Goal: Communication & Community: Answer question/provide support

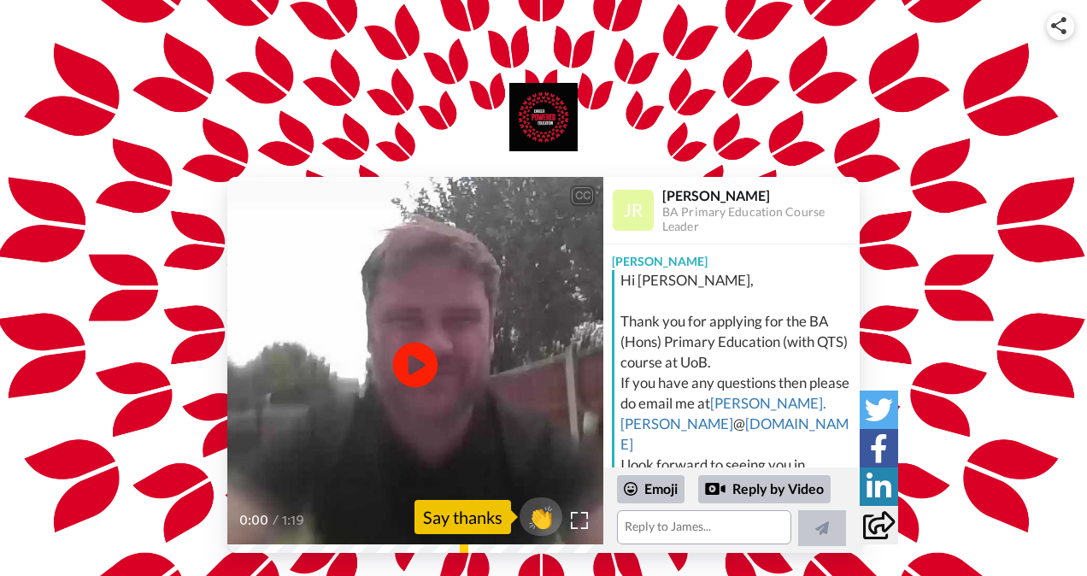
click at [414, 391] on icon "Play/Pause" at bounding box center [415, 365] width 45 height 81
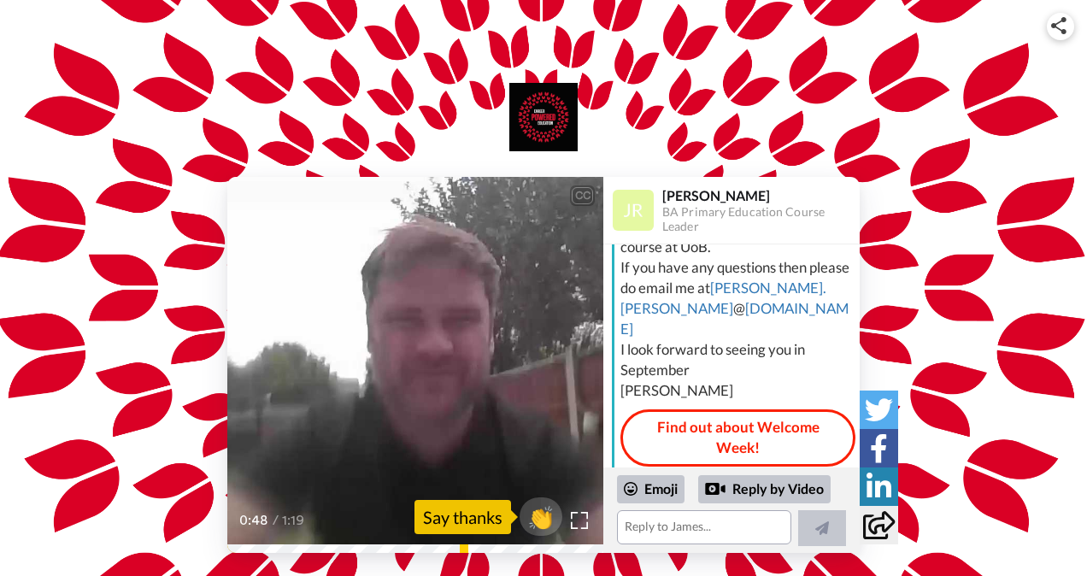
scroll to position [172, 0]
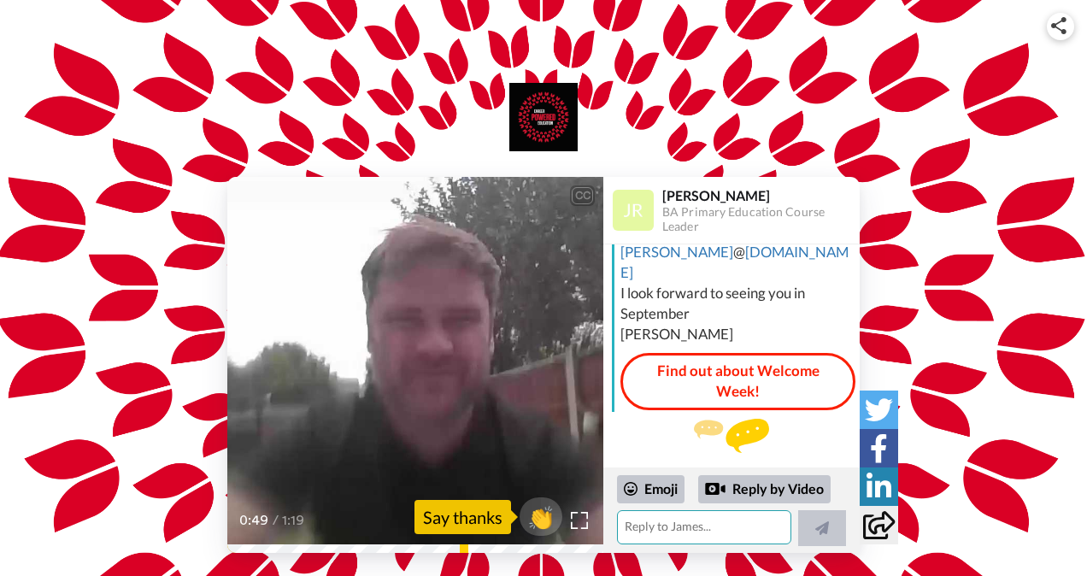
click at [762, 518] on textarea at bounding box center [704, 527] width 174 height 34
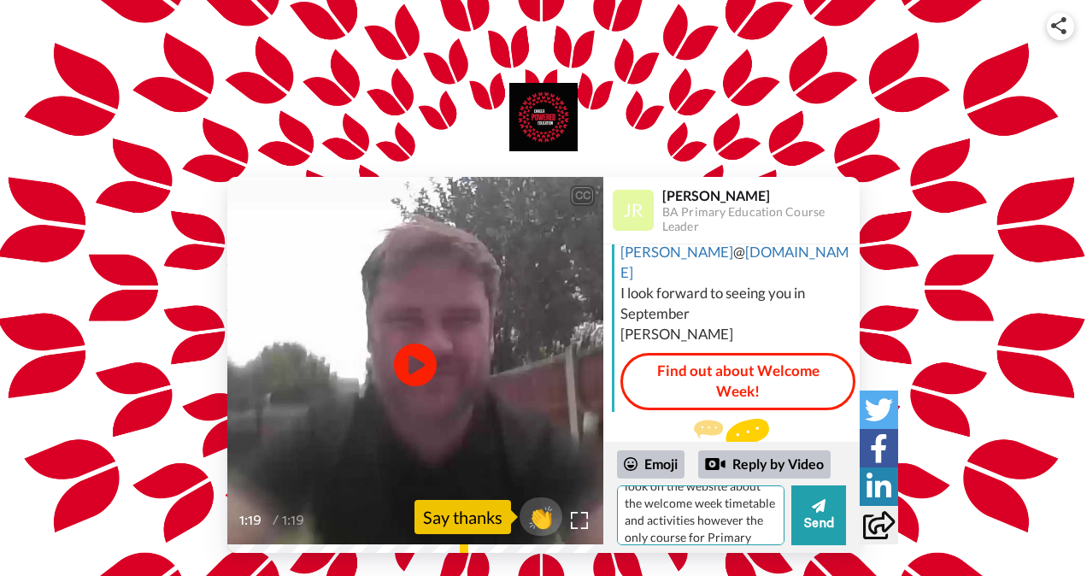
scroll to position [50, 0]
click at [669, 538] on textarea "Hi [PERSON_NAME], I had a look on the website about the welcome week timetable …" at bounding box center [701, 516] width 168 height 60
click at [755, 536] on textarea "Hi [PERSON_NAME], I had a look on the website about the welcome week timetable …" at bounding box center [701, 516] width 168 height 60
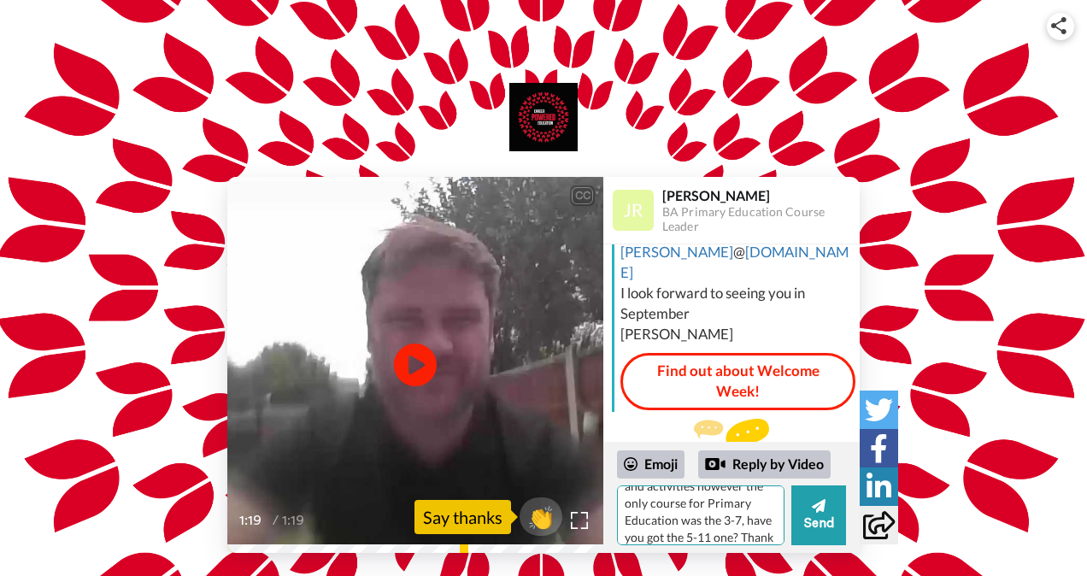
scroll to position [91, 0]
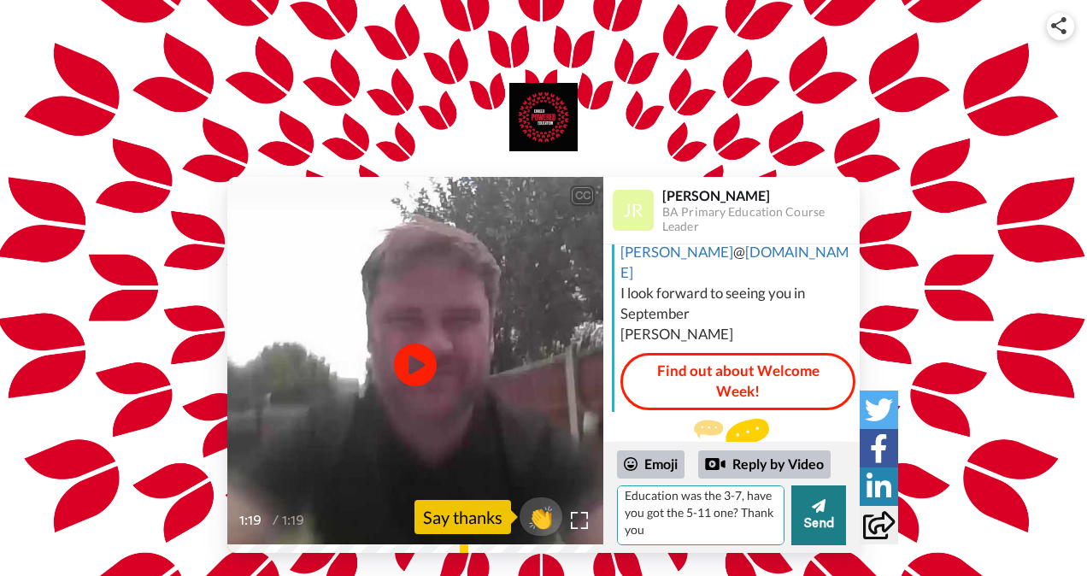
type textarea "Hi [PERSON_NAME], I had a look on the website about the welcome week timetable …"
click at [812, 524] on button "Send" at bounding box center [819, 516] width 55 height 60
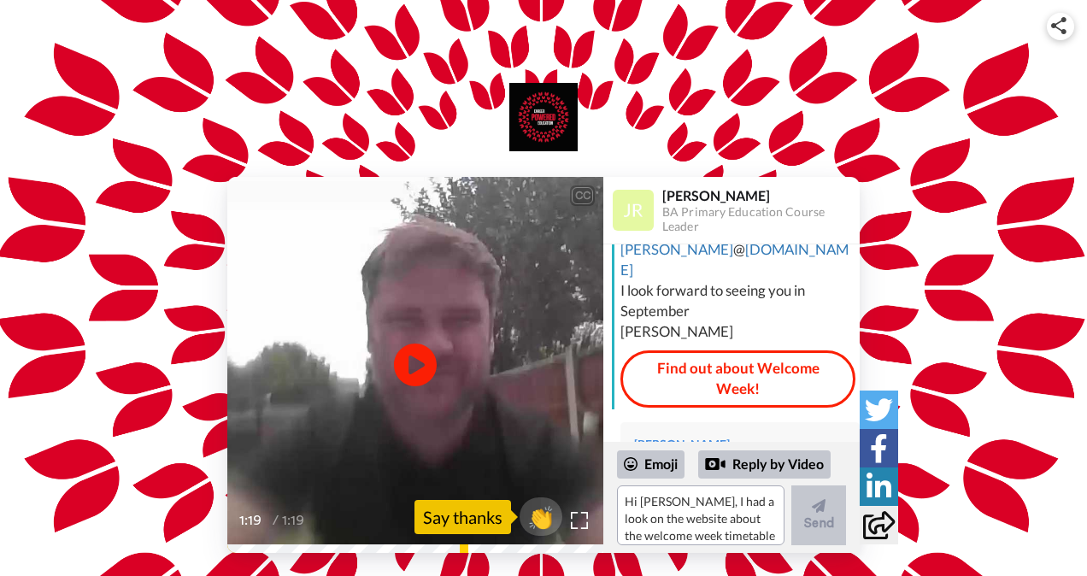
scroll to position [318, 0]
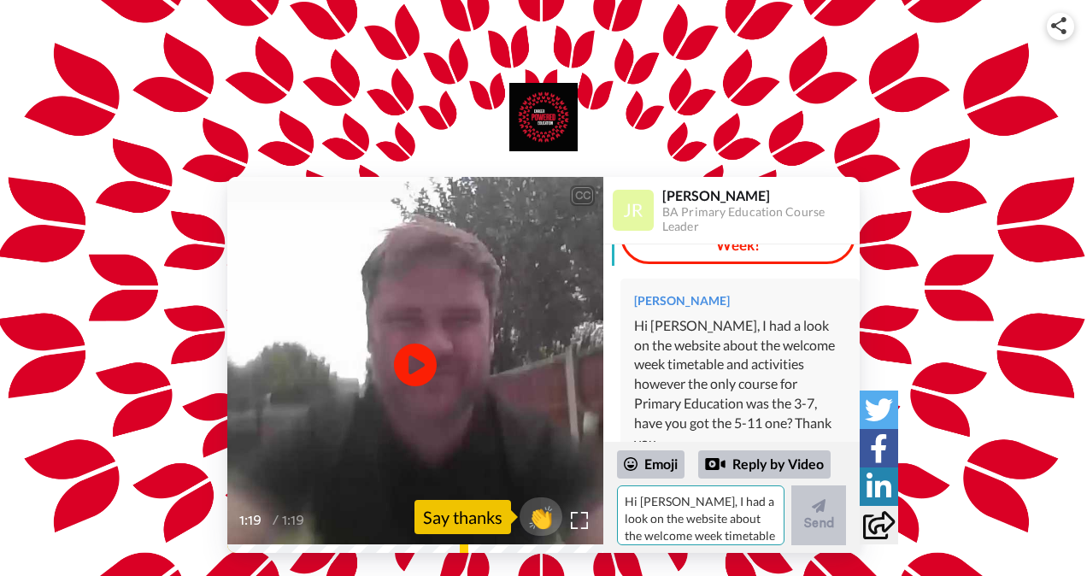
click at [765, 520] on textarea "Hi [PERSON_NAME], I had a look on the website about the welcome week timetable …" at bounding box center [701, 516] width 168 height 60
type textarea "N"
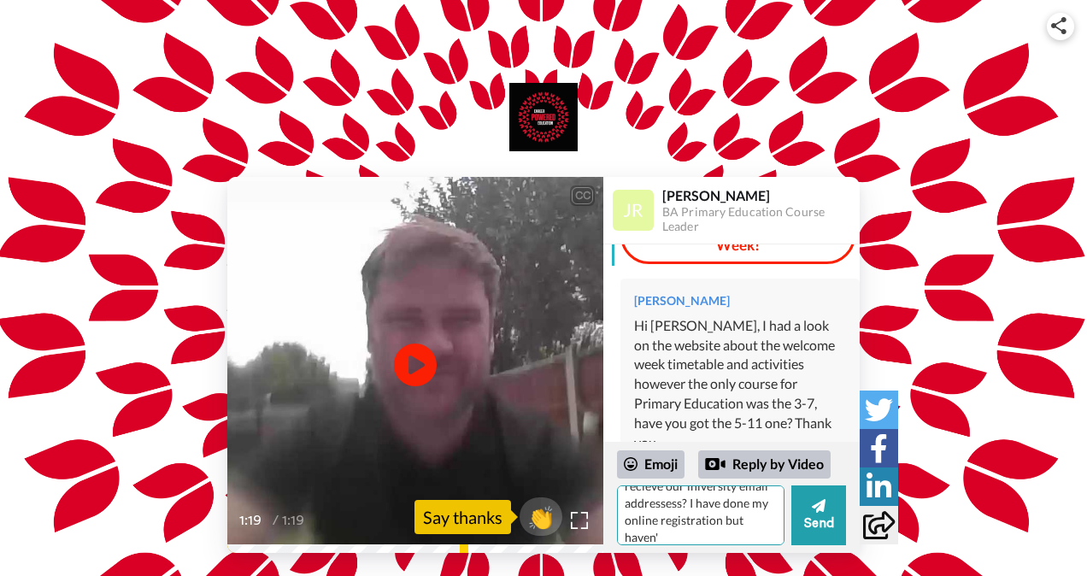
scroll to position [67, 0]
click at [673, 508] on textarea "Dont worry! I just checked again and it is on there now. Do you know when we wi…" at bounding box center [701, 516] width 168 height 60
click at [672, 507] on textarea "Dont worry! I just checked again and it is on there now. Do you know when we wi…" at bounding box center [701, 516] width 168 height 60
click at [715, 544] on textarea "Dont worry! I just checked again and it is on there now. Do you know when we wi…" at bounding box center [701, 516] width 168 height 60
click at [822, 547] on div "Emoji Reply by Video Dont worry! I just checked again and it is on there now. D…" at bounding box center [732, 497] width 256 height 111
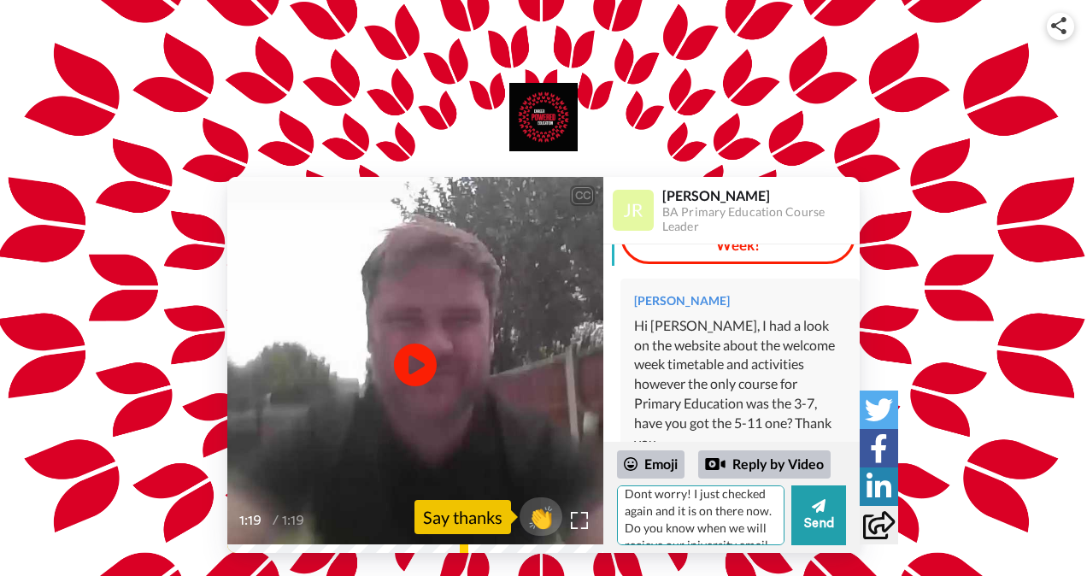
scroll to position [30, 0]
click at [687, 516] on textarea "Dont worry! I just checked again and it is on there now. Do you know when we wi…" at bounding box center [701, 516] width 168 height 60
type textarea "Dont worry! I just checked again and it is on there now. Do you know when we wi…"
click at [820, 525] on button "Send" at bounding box center [819, 516] width 55 height 60
